Goal: Transaction & Acquisition: Subscribe to service/newsletter

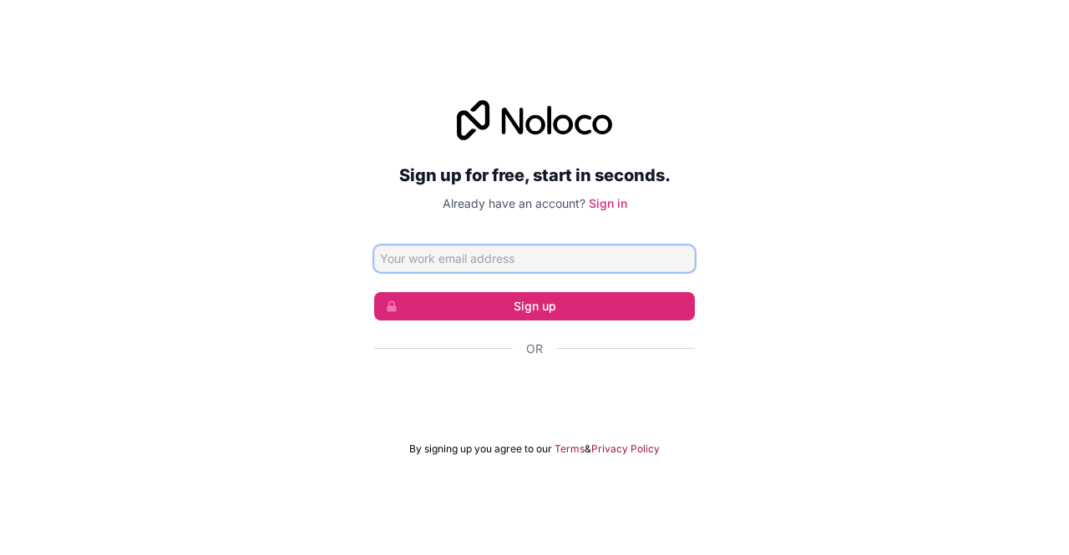
click at [521, 265] on input "Email address" at bounding box center [534, 259] width 321 height 27
type input "[EMAIL_ADDRESS][DOMAIN_NAME]"
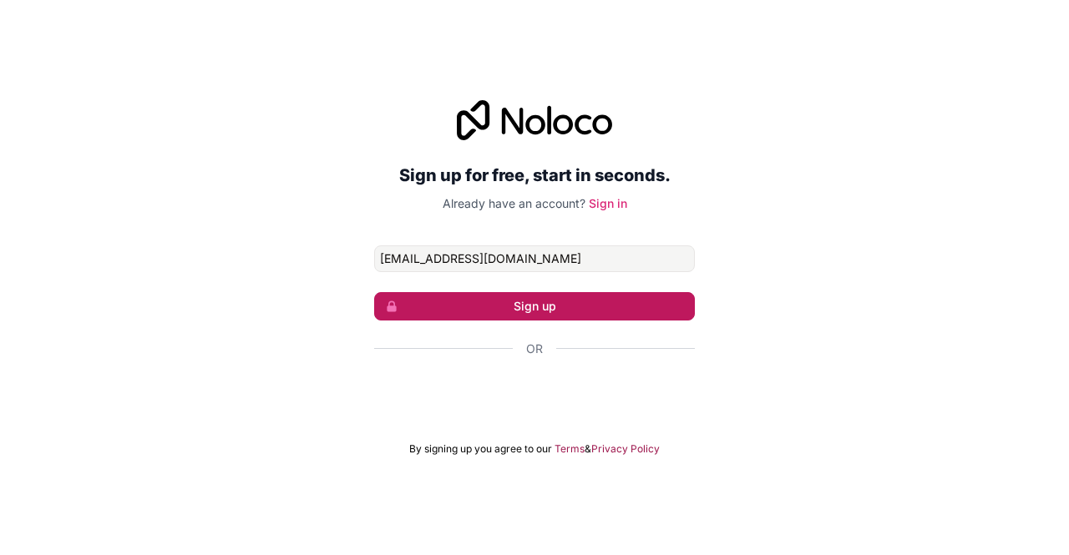
click at [518, 310] on button "Sign up" at bounding box center [534, 306] width 321 height 28
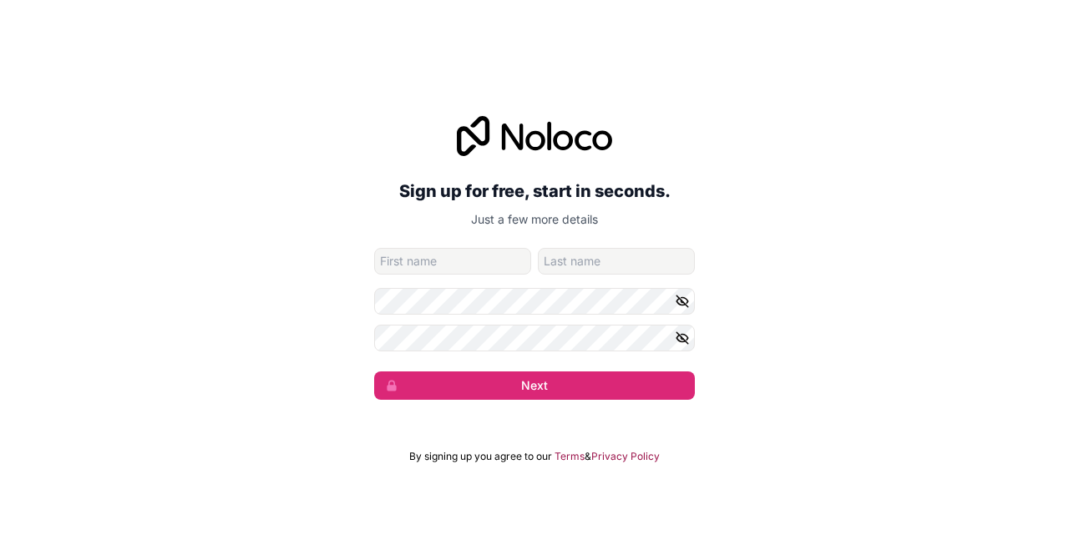
click at [493, 258] on input "given-name" at bounding box center [452, 261] width 157 height 27
click at [493, 258] on input "ilass" at bounding box center [452, 261] width 157 height 27
type input "ilass"
click at [603, 277] on form "[EMAIL_ADDRESS][DOMAIN_NAME] ilass Next" at bounding box center [534, 324] width 321 height 152
click at [596, 260] on input "family-name" at bounding box center [616, 261] width 157 height 27
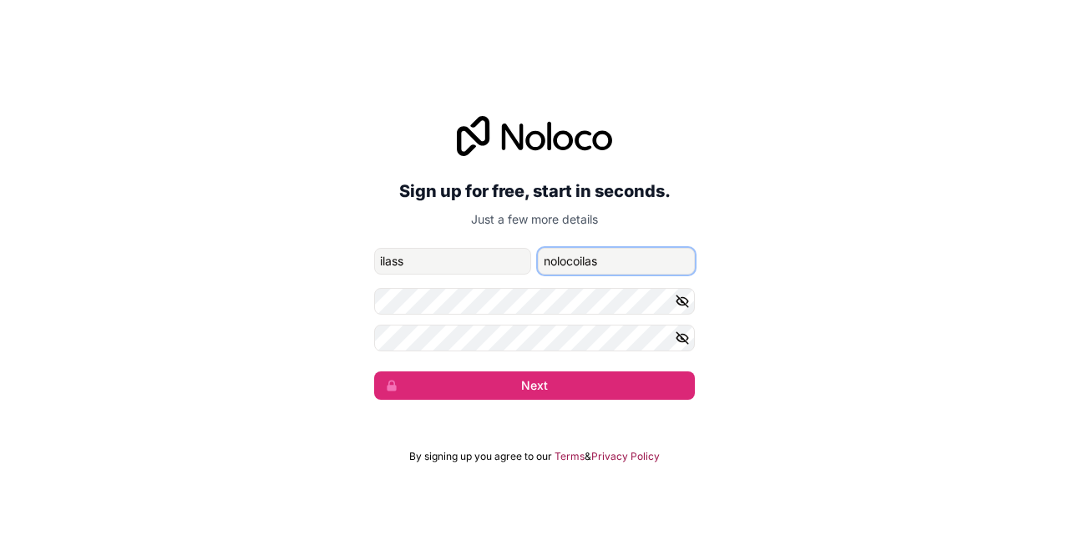
type input "nolocoilas"
click at [682, 297] on icon "button" at bounding box center [683, 301] width 12 height 8
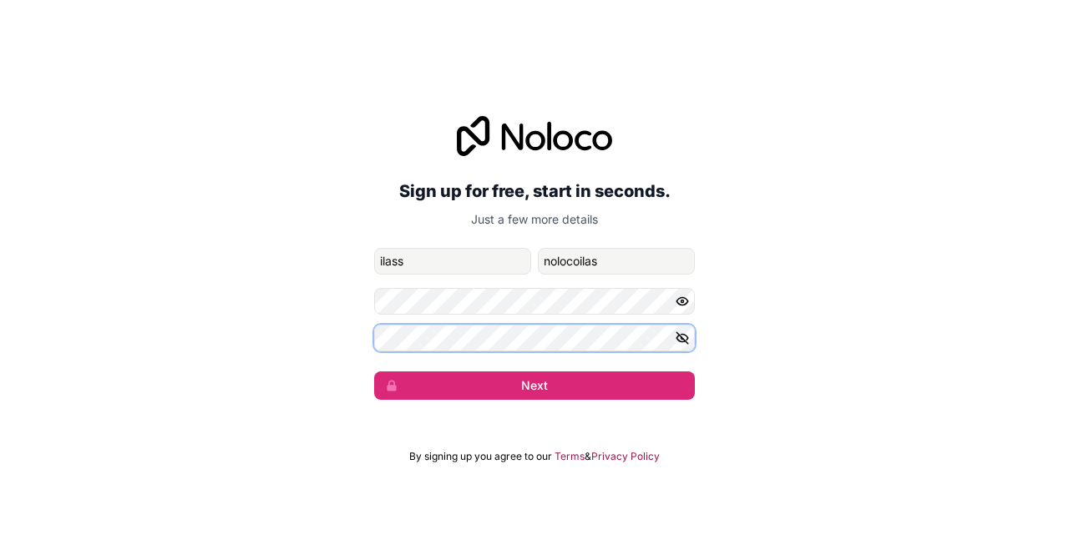
click at [370, 330] on div "Sign up for free, start in seconds. Just a few more details [EMAIL_ADDRESS][DOM…" at bounding box center [534, 258] width 1069 height 331
click at [682, 297] on icon "button" at bounding box center [682, 301] width 15 height 15
click at [682, 337] on icon "button" at bounding box center [683, 338] width 12 height 12
click at [682, 295] on icon "button" at bounding box center [682, 301] width 15 height 15
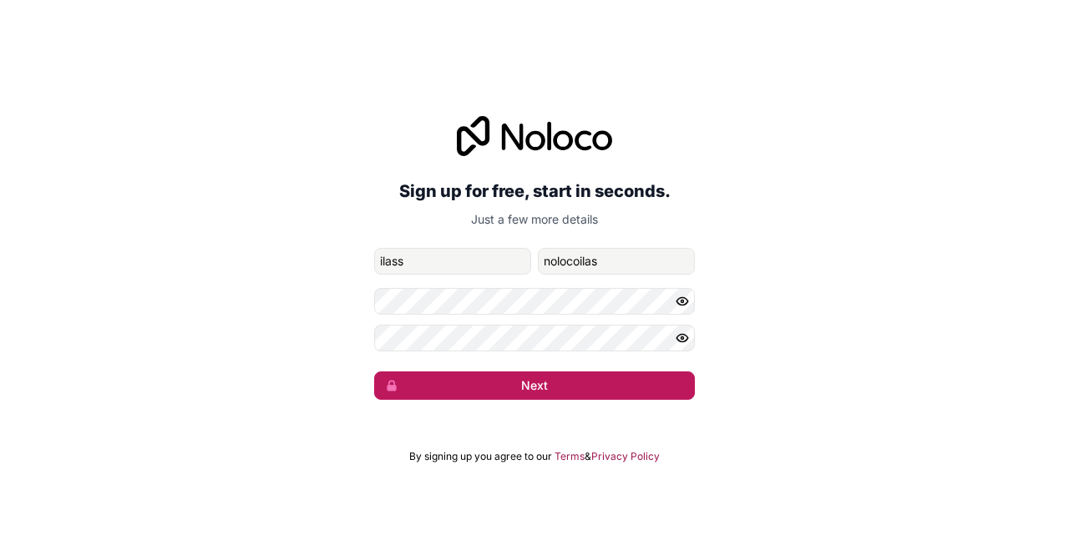
click at [570, 390] on button "Next" at bounding box center [534, 386] width 321 height 28
